Goal: Task Accomplishment & Management: Manage account settings

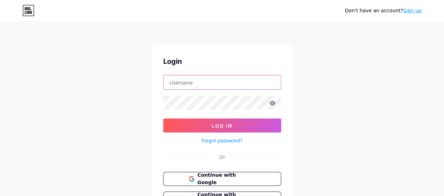
click at [190, 84] on input "text" at bounding box center [222, 83] width 117 height 14
click at [197, 82] on input "text" at bounding box center [222, 83] width 117 height 14
type input "diversifika@gmail.com"
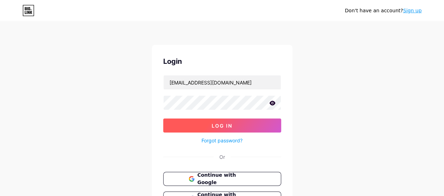
click at [205, 126] on button "Log In" at bounding box center [222, 126] width 118 height 14
click at [213, 123] on span "Log In" at bounding box center [222, 126] width 21 height 6
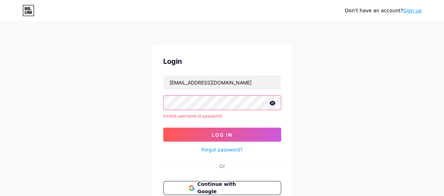
click at [272, 102] on icon at bounding box center [272, 103] width 6 height 5
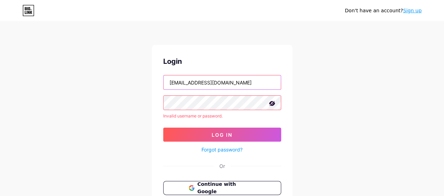
click at [244, 82] on input "diversifika@gmail.com" at bounding box center [222, 83] width 117 height 14
drag, startPoint x: 244, startPoint y: 82, endPoint x: 97, endPoint y: 65, distance: 148.4
click at [97, 65] on div "Don't have an account? Sign up Login diversifika@gmail.com Invalid username or …" at bounding box center [222, 134] width 444 height 268
type input "c"
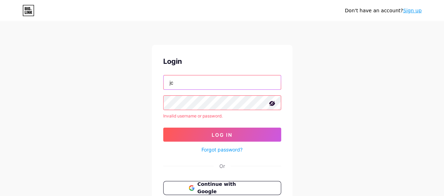
type input "jcarenasm01@gmail.com"
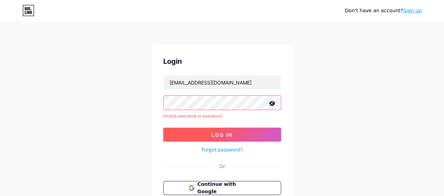
click at [215, 135] on span "Log In" at bounding box center [222, 135] width 21 height 6
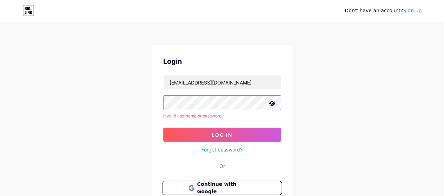
click at [240, 190] on span "Continue with Google" at bounding box center [226, 188] width 59 height 15
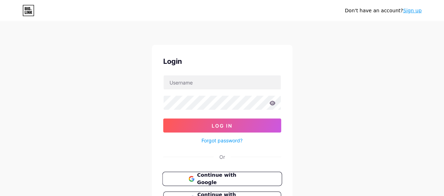
click at [244, 176] on span "Continue with Google" at bounding box center [226, 179] width 59 height 15
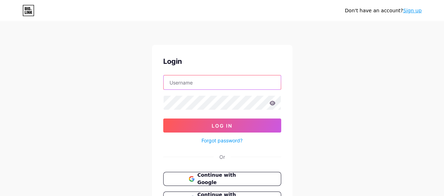
click at [197, 86] on input "text" at bounding box center [222, 83] width 117 height 14
type input "lifecln"
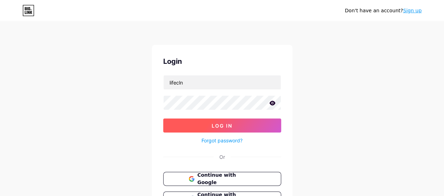
click at [205, 125] on button "Log In" at bounding box center [222, 126] width 118 height 14
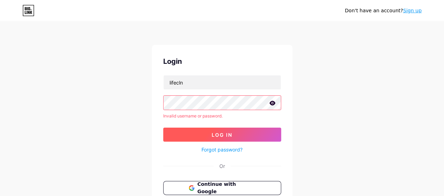
click at [227, 138] on button "Log In" at bounding box center [222, 135] width 118 height 14
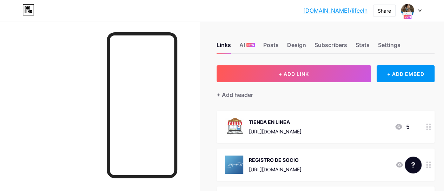
click at [434, 164] on div at bounding box center [429, 165] width 12 height 32
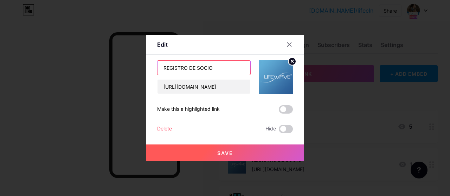
drag, startPoint x: 223, startPoint y: 73, endPoint x: 224, endPoint y: 67, distance: 6.1
click at [224, 67] on input "REGISTRO DE SOCIO" at bounding box center [203, 68] width 93 height 14
drag, startPoint x: 224, startPoint y: 67, endPoint x: 78, endPoint y: 52, distance: 147.6
click at [78, 52] on div "Edit Content YouTube Play YouTube video without leaving your page. ADD Vimeo Pl…" at bounding box center [225, 98] width 450 height 196
click at [196, 67] on input "REGISTRO DE SOCIO" at bounding box center [203, 68] width 93 height 14
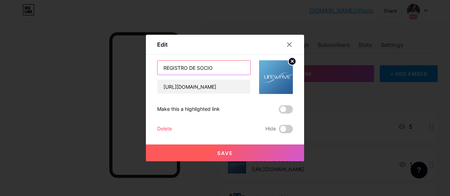
drag, startPoint x: 188, startPoint y: 68, endPoint x: 225, endPoint y: 77, distance: 38.2
click at [225, 77] on div "REGISTRO DE SOCIO [URL][DOMAIN_NAME]" at bounding box center [203, 77] width 93 height 34
type input "R"
type input "D"
drag, startPoint x: 192, startPoint y: 66, endPoint x: 141, endPoint y: 67, distance: 50.9
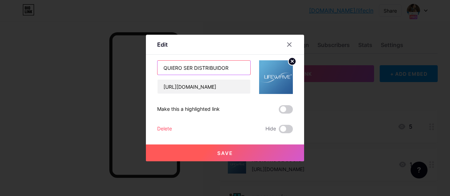
click at [141, 67] on div "Edit Content YouTube Play YouTube video without leaving your page. ADD Vimeo Pl…" at bounding box center [225, 98] width 450 height 196
type input "REGISTRARSE COMO DISTRIBUIDOR"
click at [218, 151] on span "Save" at bounding box center [225, 153] width 16 height 6
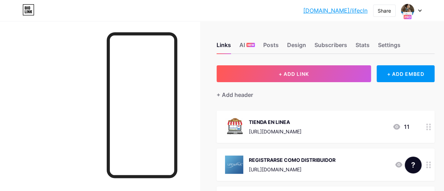
click at [431, 164] on icon at bounding box center [428, 165] width 5 height 7
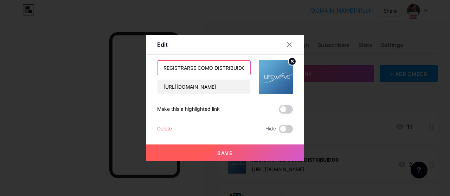
click at [243, 66] on input "REGISTRARSE COMO DISTRIBUIDOR" at bounding box center [203, 68] width 93 height 14
click at [215, 68] on input "REGISTRARSE COMO DISTRIBUIDOR" at bounding box center [203, 68] width 93 height 14
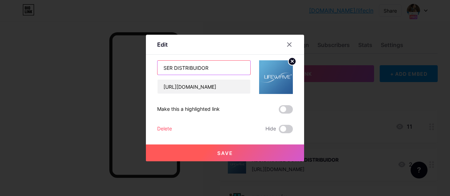
drag, startPoint x: 215, startPoint y: 68, endPoint x: 74, endPoint y: 67, distance: 140.5
click at [74, 67] on div "Edit Content YouTube Play YouTube video without leaving your page. ADD Vimeo Pl…" at bounding box center [225, 98] width 450 height 196
type input "REGISTRO DISTRIBUIDOR"
click at [190, 160] on button "Save" at bounding box center [225, 153] width 158 height 17
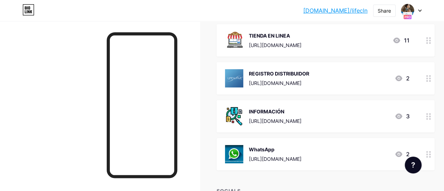
scroll to position [85, 0]
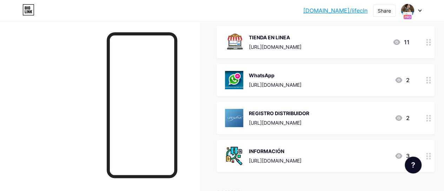
click at [409, 36] on div "TIENDA EN LINEA [URL][DOMAIN_NAME] 11" at bounding box center [317, 42] width 184 height 18
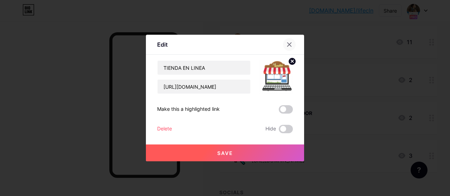
click at [290, 47] on icon at bounding box center [289, 45] width 6 height 6
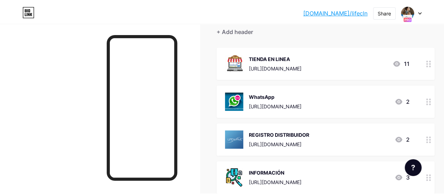
scroll to position [0, 0]
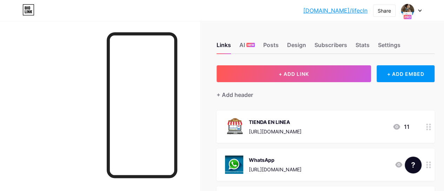
click at [274, 40] on div "Links AI NEW Posts Design Subscribers Stats Settings" at bounding box center [326, 42] width 218 height 25
click at [287, 47] on div "Links AI NEW Posts Design Subscribers Stats Settings" at bounding box center [326, 42] width 218 height 25
click at [271, 41] on div "Posts" at bounding box center [270, 47] width 15 height 13
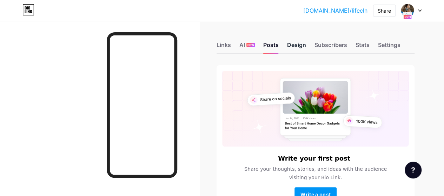
click at [298, 42] on div "Design" at bounding box center [296, 47] width 19 height 13
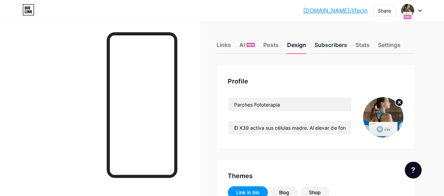
click at [327, 45] on div "Subscribers" at bounding box center [331, 47] width 32 height 13
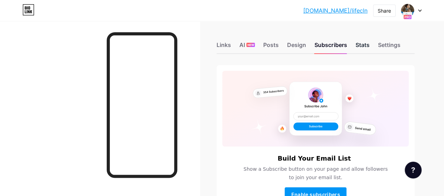
click at [363, 46] on div "Stats" at bounding box center [362, 47] width 14 height 13
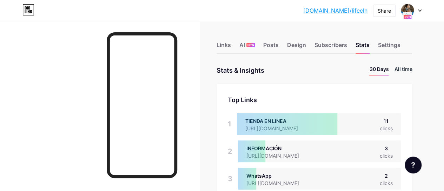
click at [404, 71] on li "All time" at bounding box center [403, 70] width 18 height 10
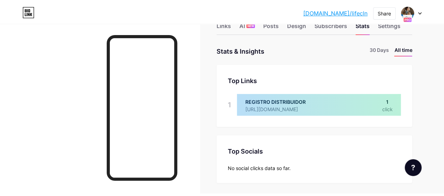
scroll to position [38, 0]
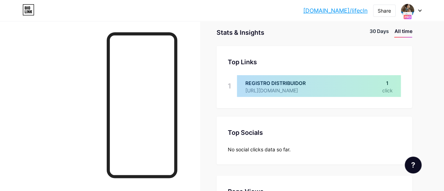
click at [379, 28] on li "30 Days" at bounding box center [378, 32] width 19 height 10
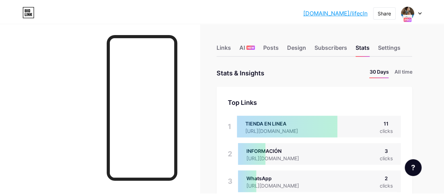
scroll to position [0, 0]
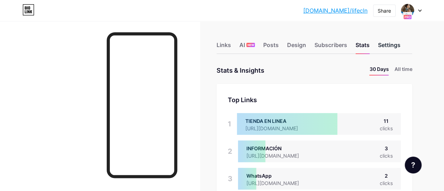
click at [389, 52] on div "Settings" at bounding box center [389, 47] width 22 height 13
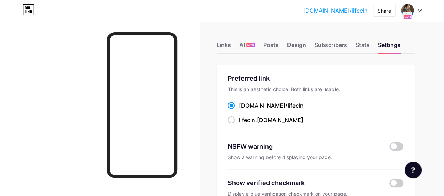
click at [422, 10] on div "[DOMAIN_NAME]/lifecl... [DOMAIN_NAME]/lifecln Share Switch accounts Parches [ME…" at bounding box center [222, 10] width 444 height 13
click at [407, 14] on img at bounding box center [407, 10] width 11 height 11
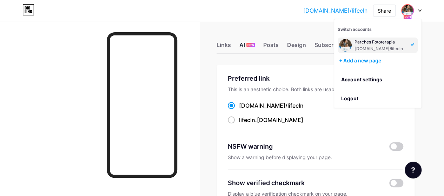
click at [248, 43] on div "AI NEW" at bounding box center [247, 47] width 15 height 13
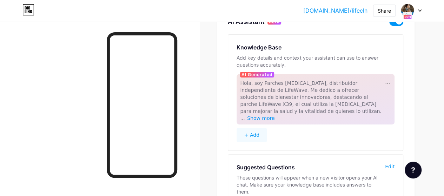
scroll to position [57, 0]
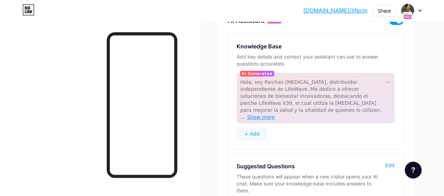
click at [275, 114] on span "Show more" at bounding box center [261, 117] width 28 height 6
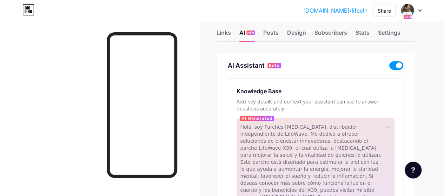
scroll to position [0, 0]
